Goal: Task Accomplishment & Management: Manage account settings

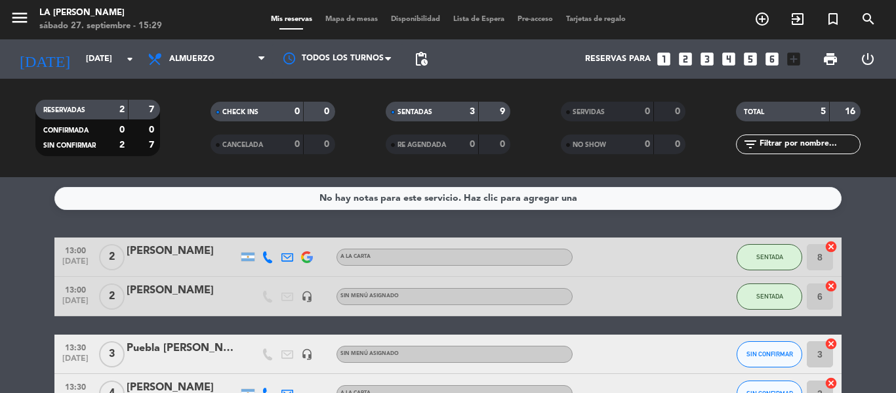
click at [1, 201] on service-notes "No hay notas para este servicio. Haz clic para agregar una" at bounding box center [448, 198] width 896 height 23
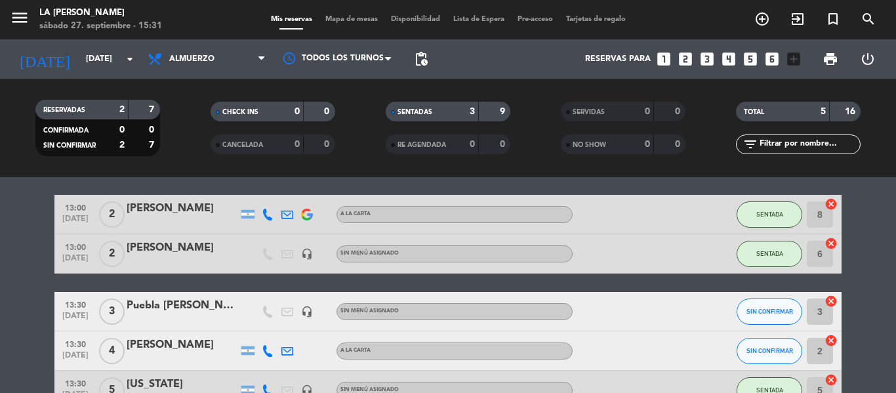
scroll to position [66, 0]
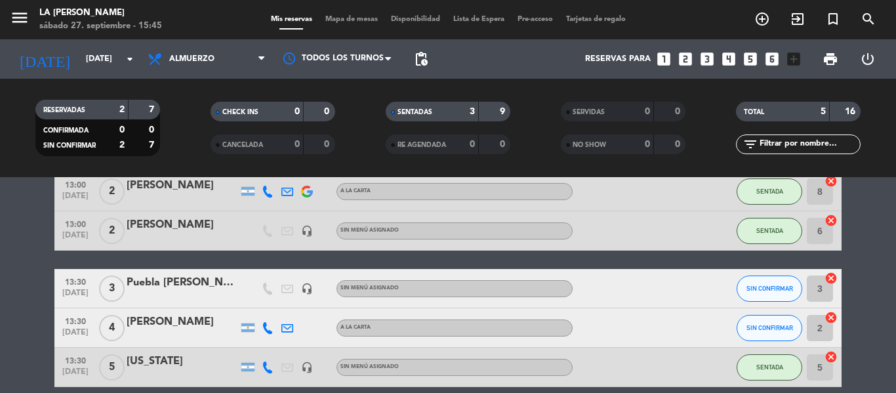
click at [24, 292] on bookings-row "13:00 [DATE] 2 [PERSON_NAME] A LA CARTA SENTADA 8 cancel 13:00 [DATE] 2 [PERSON…" at bounding box center [448, 279] width 896 height 215
click at [261, 61] on icon at bounding box center [261, 59] width 6 height 10
click at [205, 173] on div "menu LA [PERSON_NAME] [DATE] 27. septiembre - 15:45 Mis reservas Mapa de mesas …" at bounding box center [448, 88] width 896 height 177
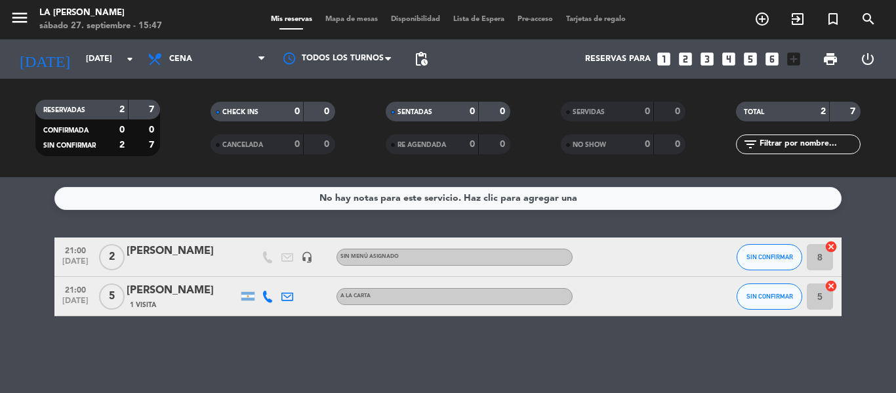
click at [0, 359] on div "No hay notas para este servicio. Haz clic para agregar una 21:00 [DATE] 2 [PERS…" at bounding box center [448, 285] width 896 height 216
click at [199, 294] on div "[PERSON_NAME]" at bounding box center [182, 290] width 111 height 17
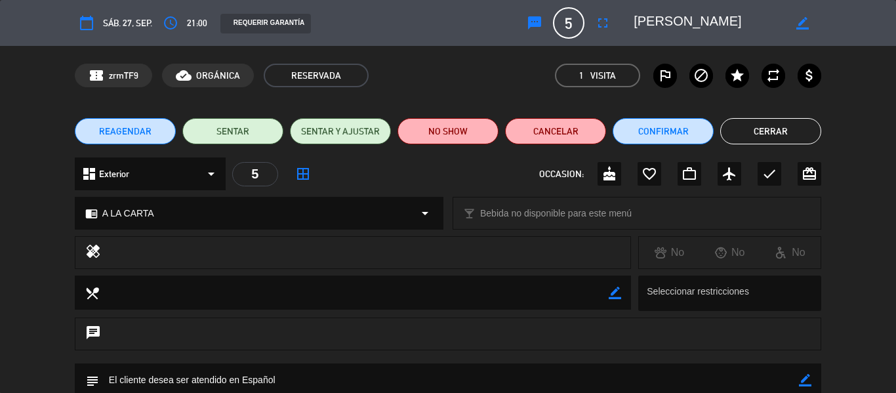
click at [578, 25] on span "5" at bounding box center [568, 22] width 31 height 31
click at [576, 25] on span "5" at bounding box center [568, 22] width 31 height 31
click at [800, 20] on icon "border_color" at bounding box center [802, 23] width 12 height 12
click at [567, 24] on span "5" at bounding box center [568, 22] width 31 height 31
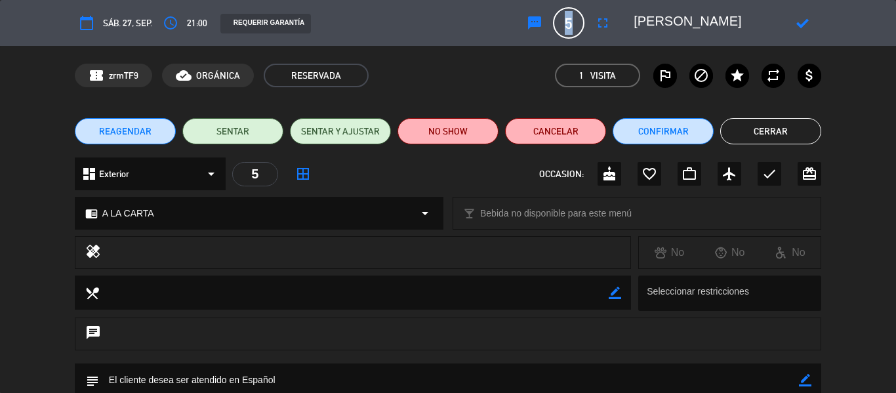
drag, startPoint x: 567, startPoint y: 26, endPoint x: 586, endPoint y: 25, distance: 18.4
click at [584, 26] on span "5" at bounding box center [568, 22] width 31 height 31
click at [583, 20] on span "5" at bounding box center [568, 22] width 31 height 31
click at [576, 22] on span "5" at bounding box center [568, 22] width 31 height 31
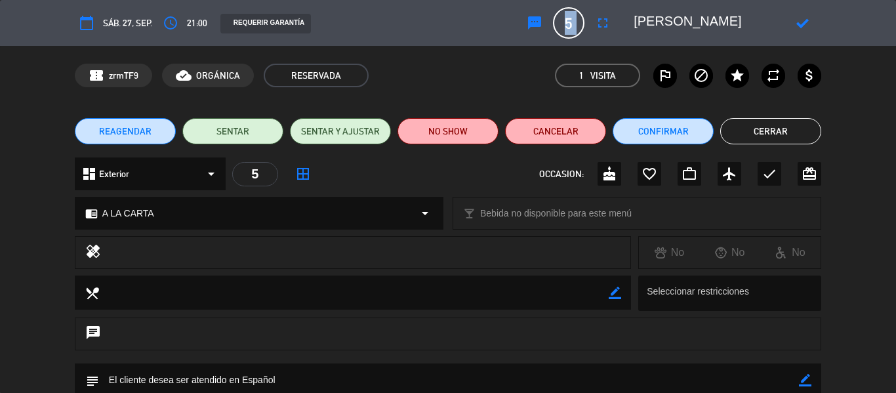
click at [576, 22] on span "5" at bounding box center [568, 22] width 31 height 31
click at [258, 174] on div "5" at bounding box center [255, 174] width 46 height 24
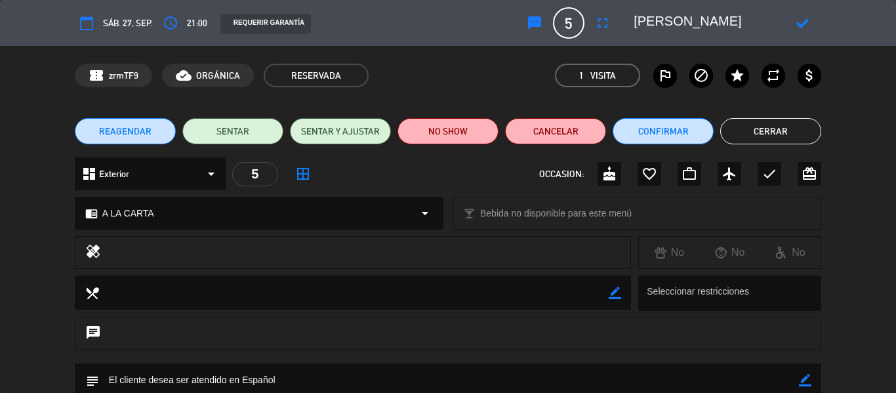
click at [213, 176] on icon "arrow_drop_down" at bounding box center [211, 174] width 16 height 16
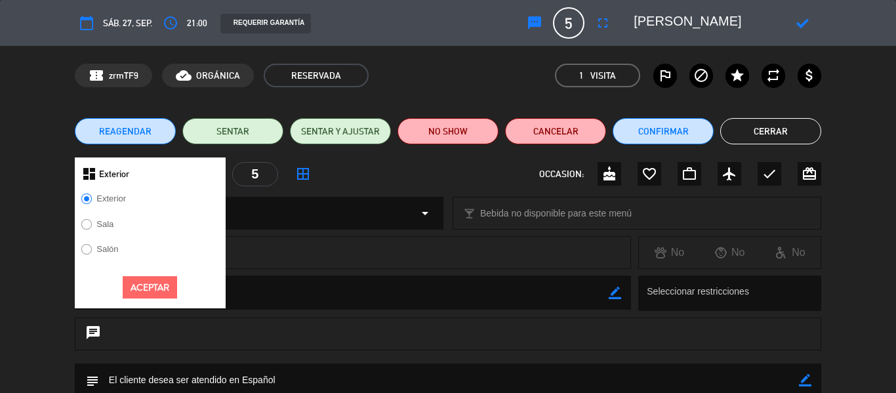
click at [264, 184] on div "5" at bounding box center [255, 174] width 46 height 24
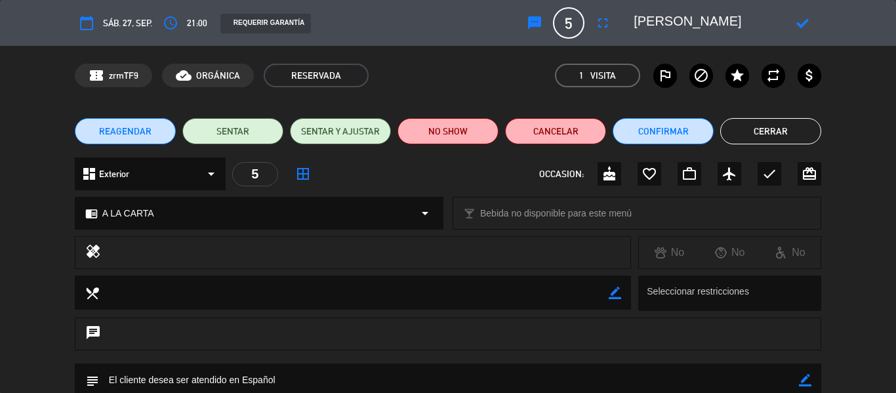
click at [182, 172] on div "dashboard Exterior arrow_drop_down" at bounding box center [150, 173] width 151 height 33
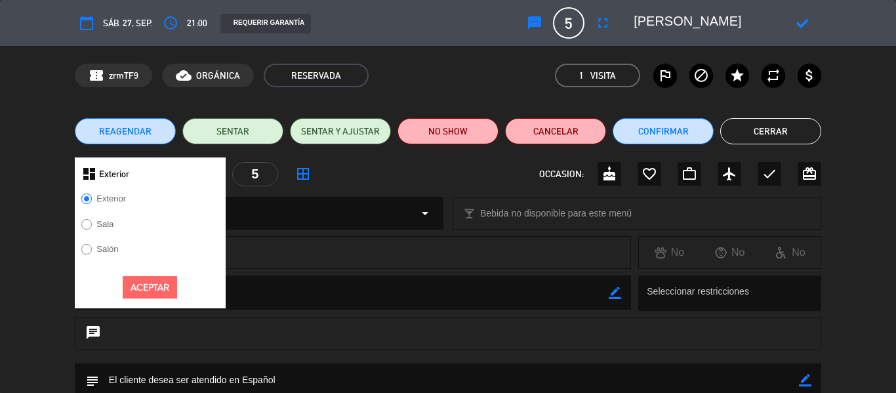
click at [100, 245] on label "Salón" at bounding box center [107, 249] width 22 height 9
click at [386, 219] on div "chrome_reader_mode A LA CARTA arrow_drop_down" at bounding box center [258, 212] width 367 height 31
select select
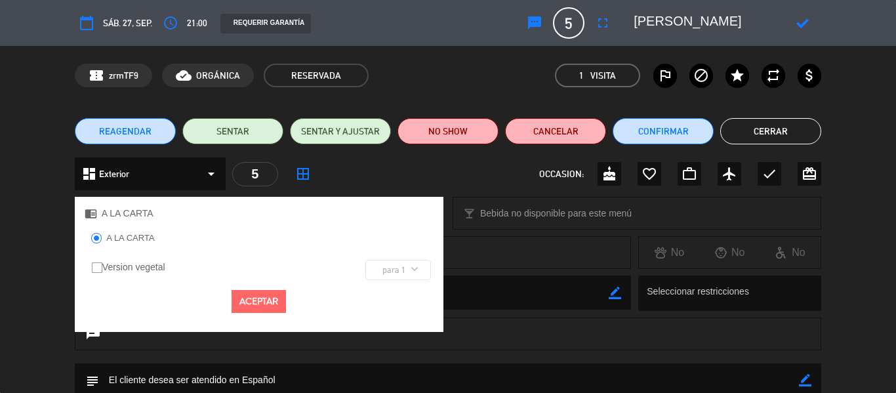
click at [263, 301] on button "Aceptar" at bounding box center [259, 301] width 54 height 23
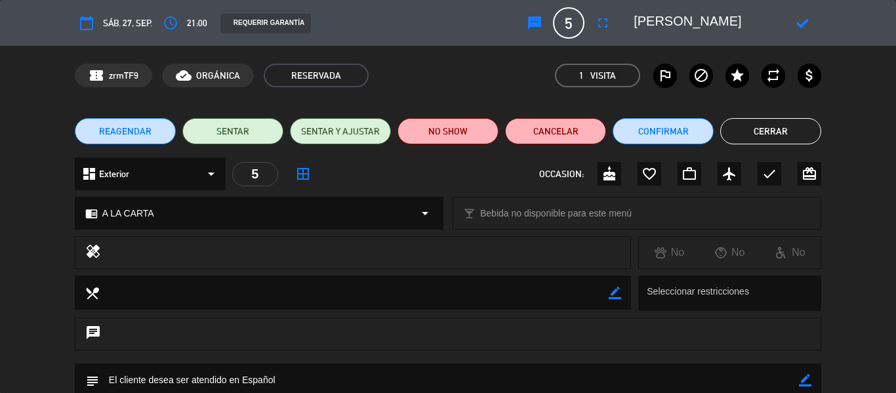
click at [583, 26] on span "5" at bounding box center [568, 22] width 31 height 31
click at [547, 36] on div "calendar_today sáb. 27, sep. access_time 21:00 REQUERIR GARANTÍA sms 5 [PERSON_…" at bounding box center [448, 22] width 746 height 31
click at [254, 174] on div "5" at bounding box center [255, 174] width 46 height 24
click at [297, 172] on icon "border_all" at bounding box center [303, 174] width 16 height 16
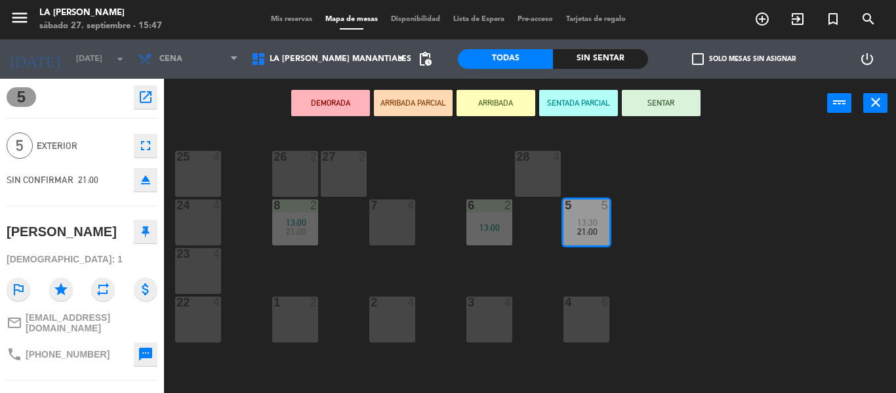
click at [49, 159] on div "5 Exterior fullscreen" at bounding box center [82, 145] width 151 height 35
click at [49, 150] on span "Exterior" at bounding box center [82, 145] width 91 height 15
click at [2, 146] on div "5 open_in_new 5 Exterior fullscreen SIN CONFIRMAR 21:00 eject [PERSON_NAME]: 1 …" at bounding box center [82, 236] width 164 height 314
click at [62, 142] on span "Exterior" at bounding box center [82, 145] width 91 height 15
drag, startPoint x: 62, startPoint y: 146, endPoint x: 63, endPoint y: 155, distance: 9.9
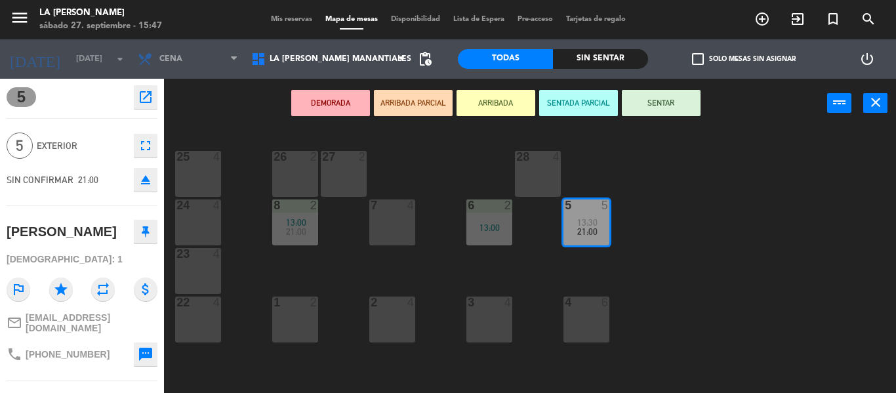
click at [63, 155] on div "5 Exterior fullscreen" at bounding box center [82, 145] width 151 height 35
drag, startPoint x: 63, startPoint y: 155, endPoint x: 76, endPoint y: 195, distance: 42.1
click at [76, 195] on div "5 open_in_new 5 Exterior fullscreen SIN CONFIRMAR 21:00 eject [PERSON_NAME]: 1 …" at bounding box center [82, 236] width 164 height 314
click at [143, 150] on icon "fullscreen" at bounding box center [146, 146] width 16 height 16
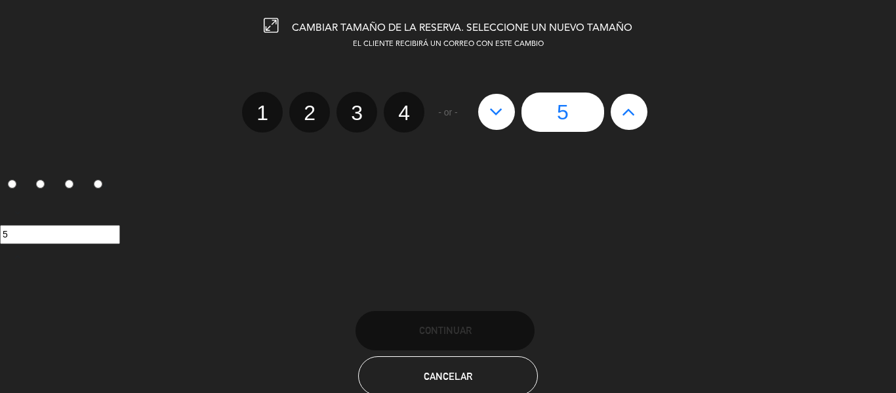
click at [501, 118] on icon at bounding box center [496, 111] width 14 height 21
click at [642, 112] on button at bounding box center [629, 111] width 37 height 35
type input "6"
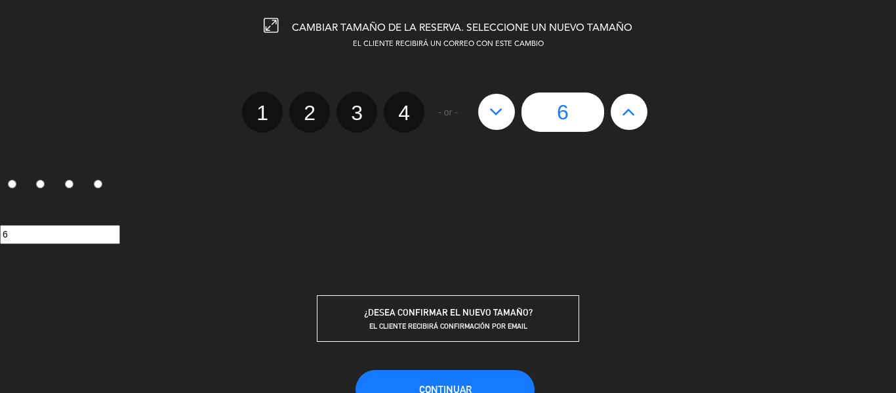
click at [483, 120] on button at bounding box center [496, 111] width 37 height 35
type input "5"
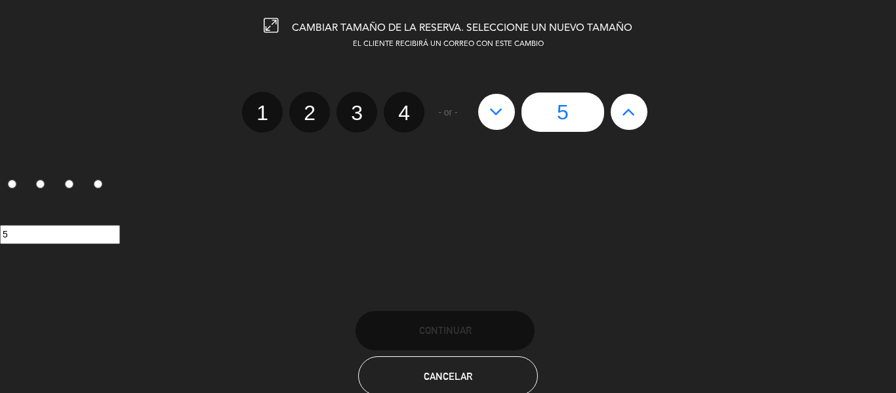
click at [483, 120] on button at bounding box center [496, 111] width 37 height 35
click at [389, 117] on label "4" at bounding box center [404, 112] width 41 height 41
click at [398, 106] on input "4" at bounding box center [402, 101] width 9 height 9
radio input "true"
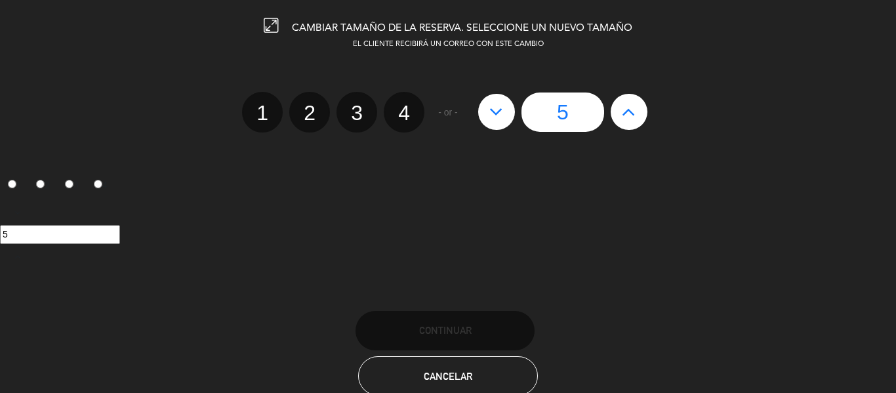
radio input "false"
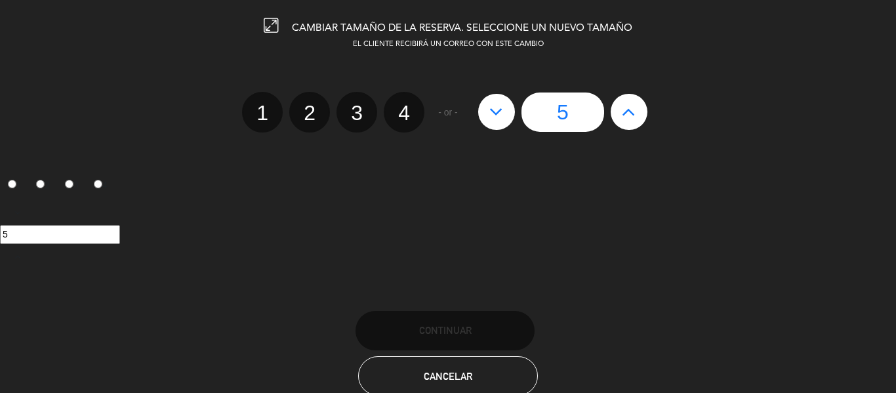
radio input "false"
radio input "true"
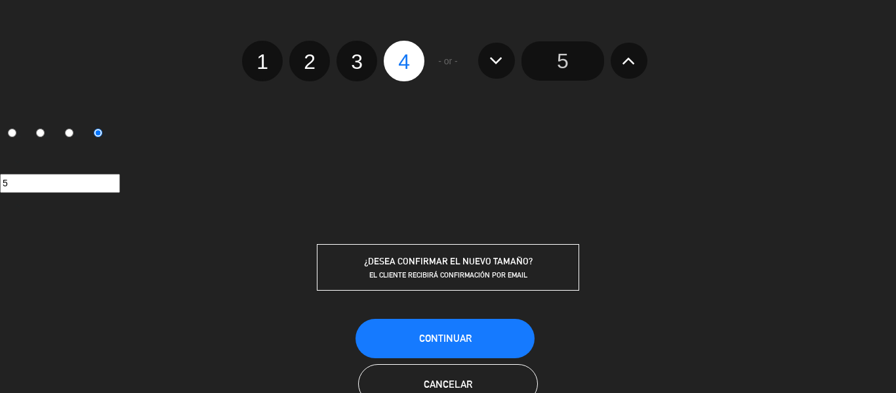
scroll to position [90, 0]
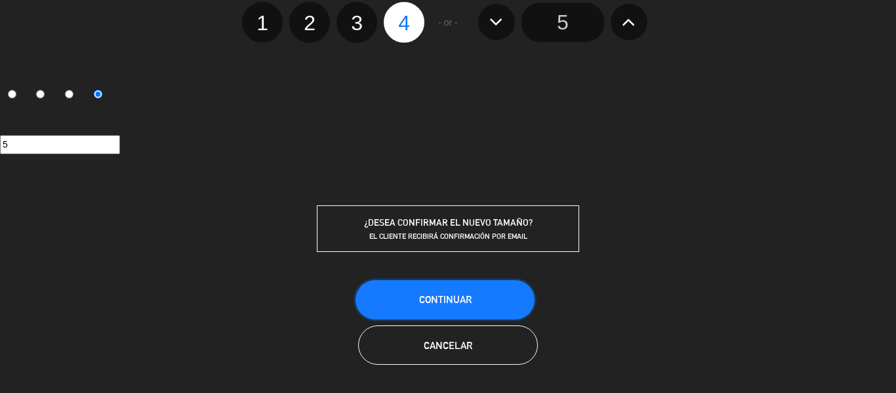
click at [433, 305] on button "Continuar" at bounding box center [444, 299] width 179 height 39
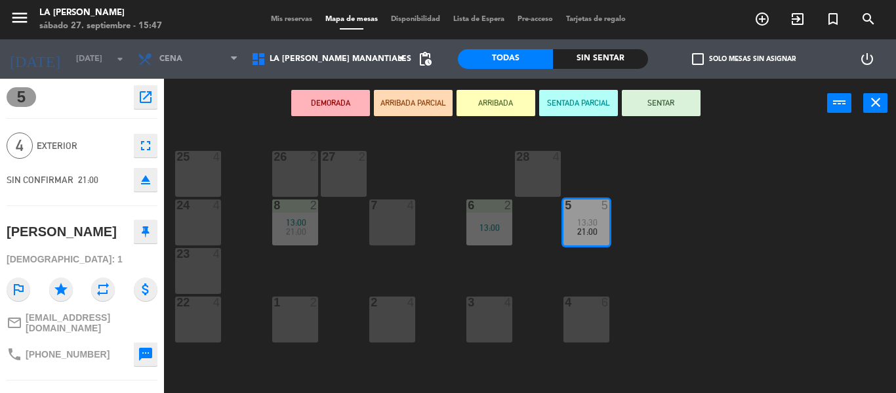
click at [190, 95] on div "DEMORADA ARRIBADA PARCIAL ARRIBADA SENTADA PARCIAL SENTAR power_input close" at bounding box center [495, 104] width 663 height 50
click at [125, 71] on div "[DATE] [DATE] arrow_drop_down" at bounding box center [65, 59] width 131 height 29
click at [754, 121] on div "DEMORADA ARRIBADA PARCIAL ARRIBADA SENTADA PARCIAL SENTAR power_input close" at bounding box center [495, 104] width 663 height 50
drag, startPoint x: 694, startPoint y: 225, endPoint x: 675, endPoint y: 205, distance: 27.4
click at [693, 225] on div "25 4 26 2 27 2 28 4 8 2 13:00 21:00 7 4 6 2 13:00 5 5 13:30 21:00 24 4 23 4 1 2…" at bounding box center [534, 260] width 723 height 265
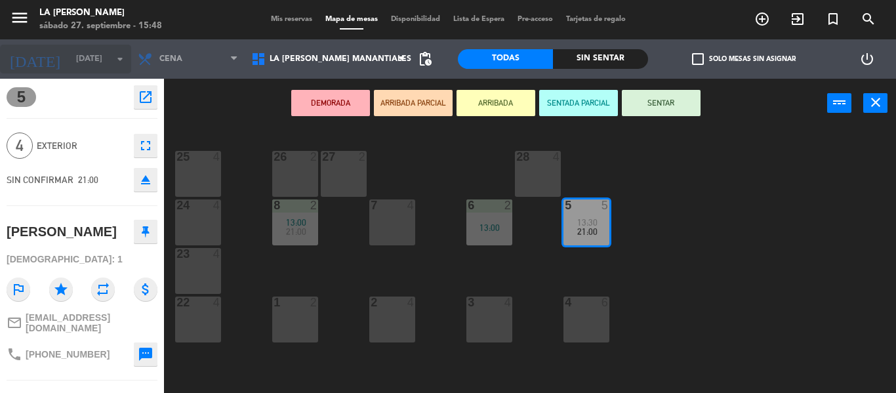
click at [85, 60] on input "[DATE]" at bounding box center [125, 59] width 111 height 22
drag, startPoint x: 317, startPoint y: 370, endPoint x: 77, endPoint y: 347, distance: 241.1
click at [317, 369] on div "25 4 26 2 27 2 28 4 8 2 13:00 21:00 7 4 6 2 13:00 5 5 13:30 21:00 24 4 23 4 1 2…" at bounding box center [534, 260] width 723 height 265
click at [289, 16] on span "Mis reservas" at bounding box center [291, 19] width 54 height 7
